Goal: Navigation & Orientation: Find specific page/section

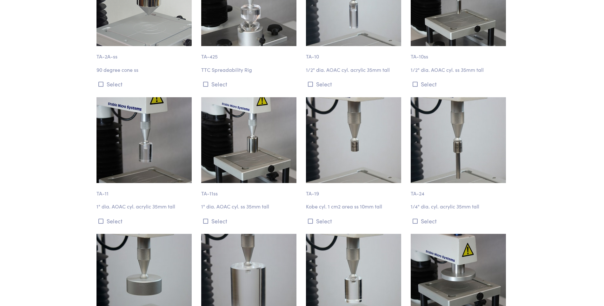
scroll to position [603, 0]
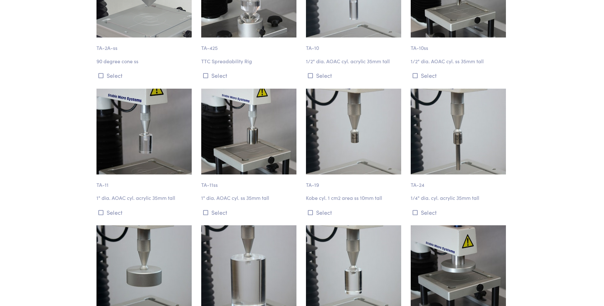
click at [265, 143] on img at bounding box center [248, 132] width 95 height 86
click at [270, 144] on img at bounding box center [248, 132] width 95 height 86
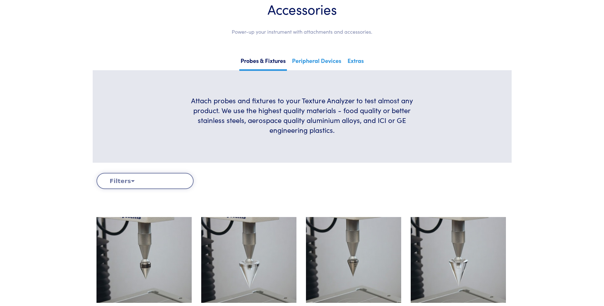
scroll to position [0, 0]
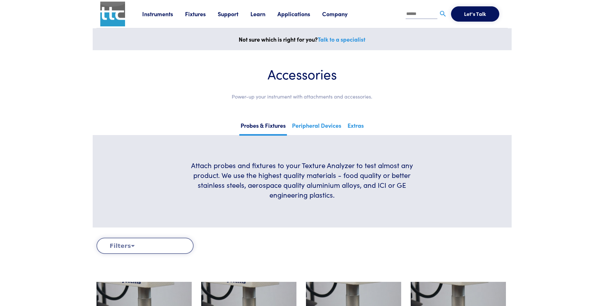
click at [335, 15] on link "Company" at bounding box center [340, 14] width 37 height 8
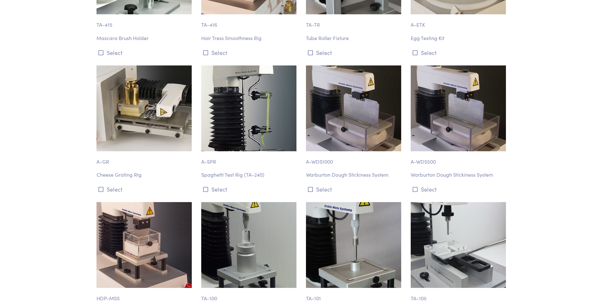
scroll to position [5713, 0]
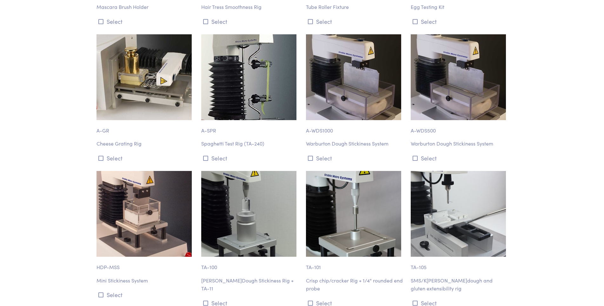
click at [227, 175] on img at bounding box center [248, 214] width 95 height 86
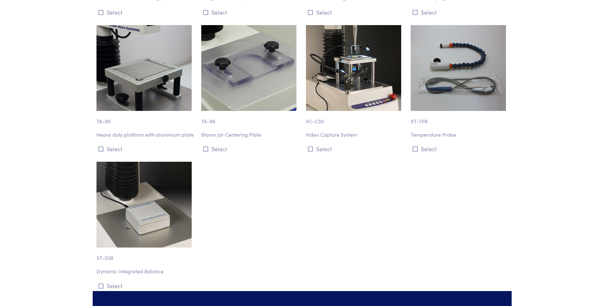
scroll to position [7479, 0]
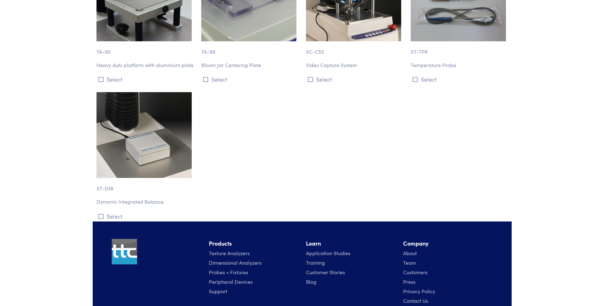
click at [141, 61] on p "Heavy duty platform with aluminium plate" at bounding box center [144, 65] width 97 height 8
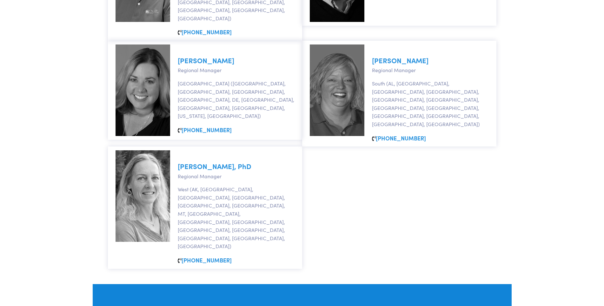
scroll to position [682, 0]
